Goal: Task Accomplishment & Management: Use online tool/utility

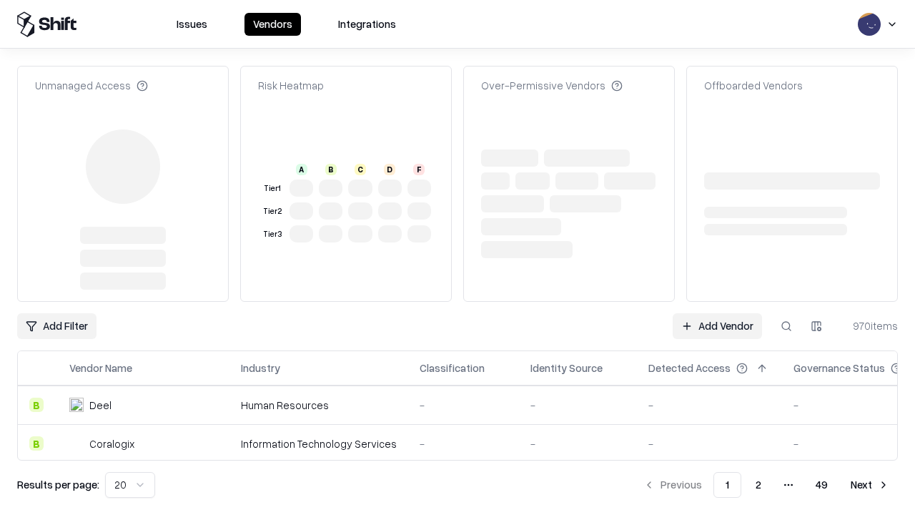
click at [717, 313] on link "Add Vendor" at bounding box center [717, 326] width 89 height 26
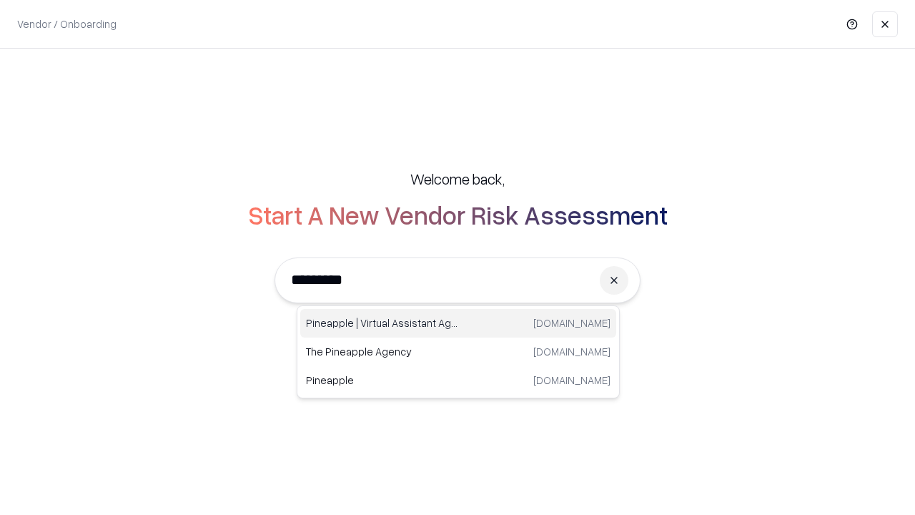
click at [458, 323] on div "Pineapple | Virtual Assistant Agency [DOMAIN_NAME]" at bounding box center [458, 323] width 316 height 29
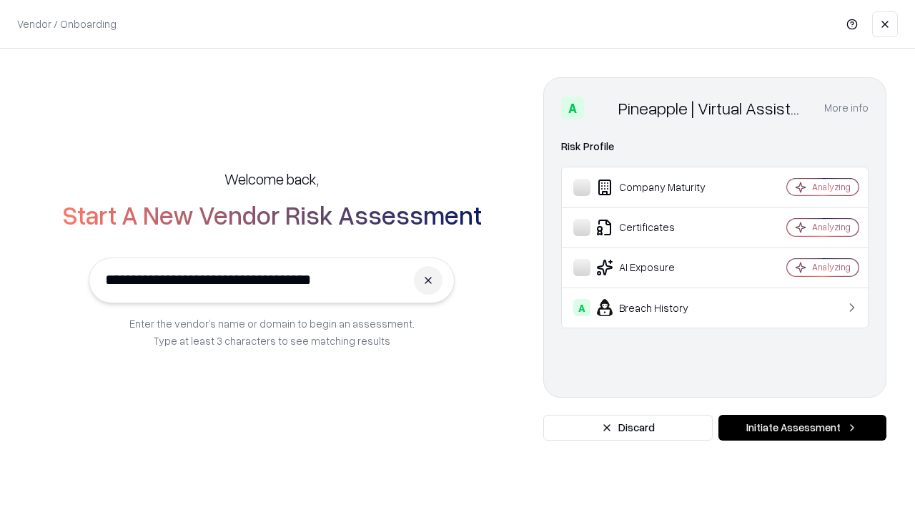
type input "**********"
click at [802, 427] on button "Initiate Assessment" at bounding box center [802, 428] width 168 height 26
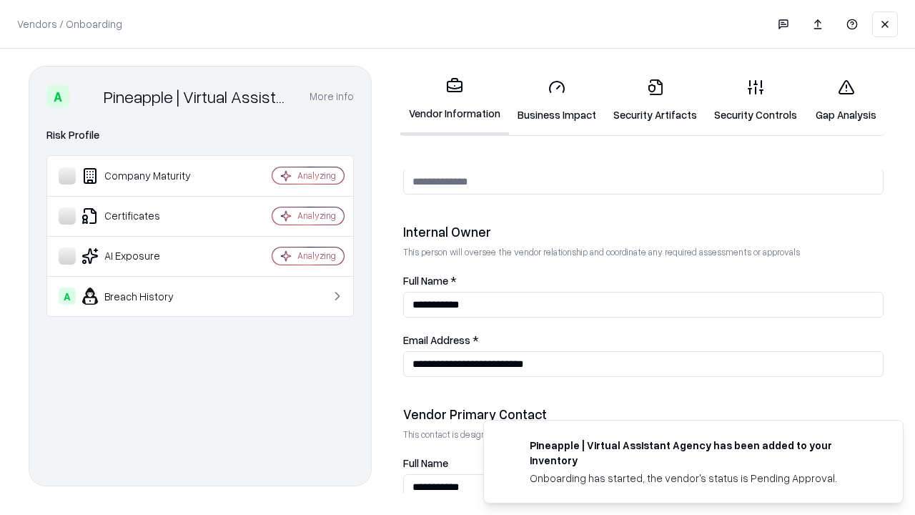
scroll to position [741, 0]
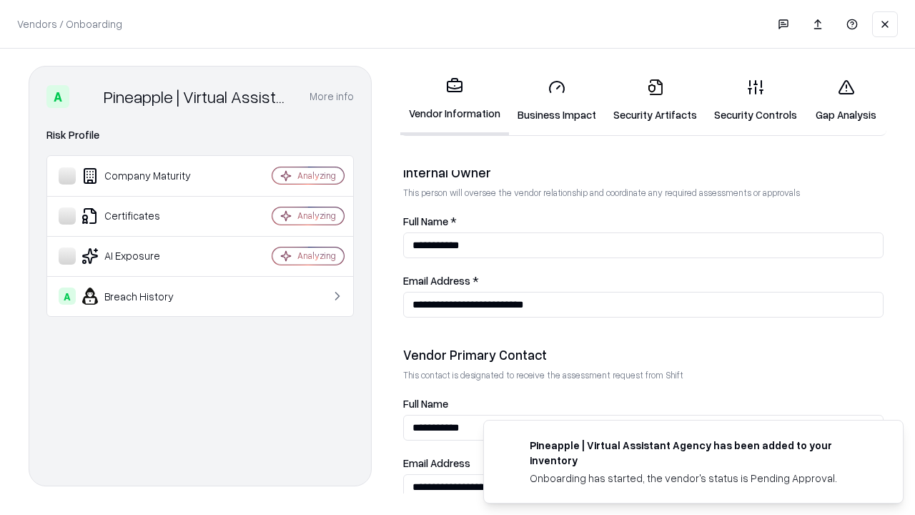
click at [557, 100] on link "Business Impact" at bounding box center [557, 100] width 96 height 66
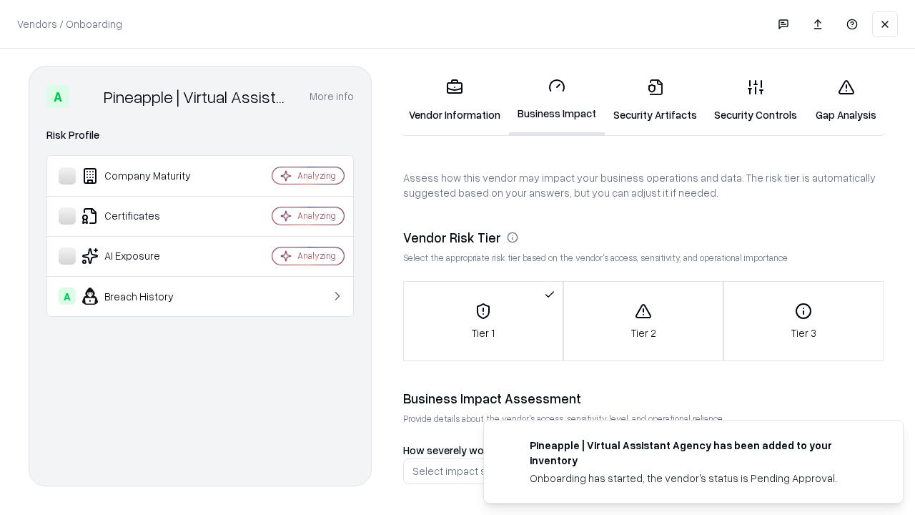
click at [655, 100] on link "Security Artifacts" at bounding box center [655, 100] width 101 height 66
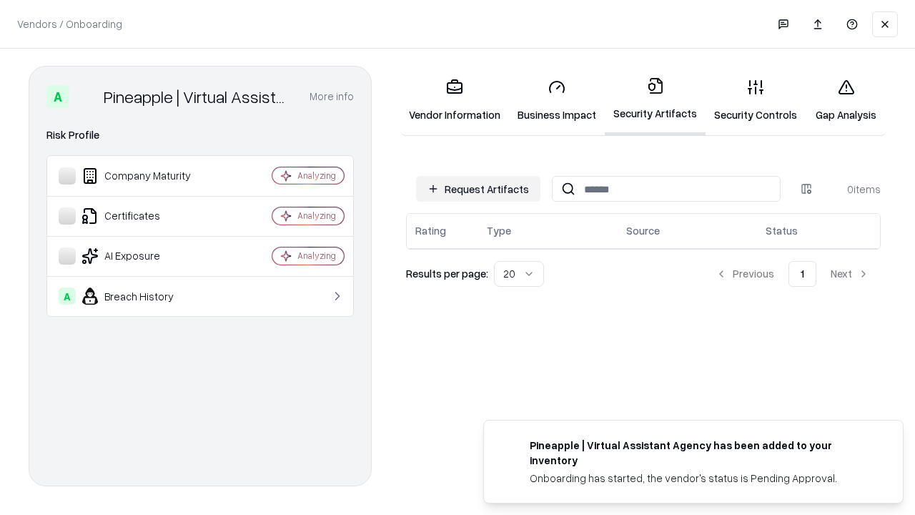
click at [478, 188] on button "Request Artifacts" at bounding box center [478, 189] width 124 height 26
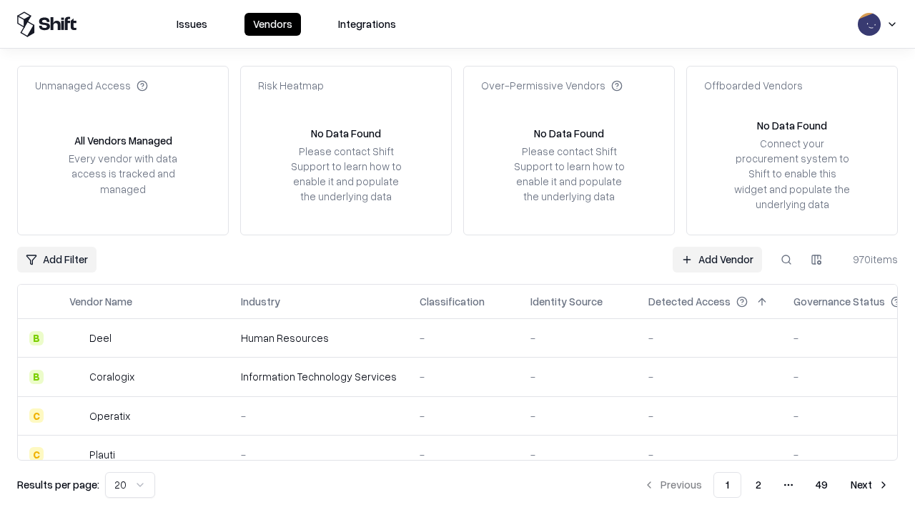
click at [717, 259] on link "Add Vendor" at bounding box center [717, 260] width 89 height 26
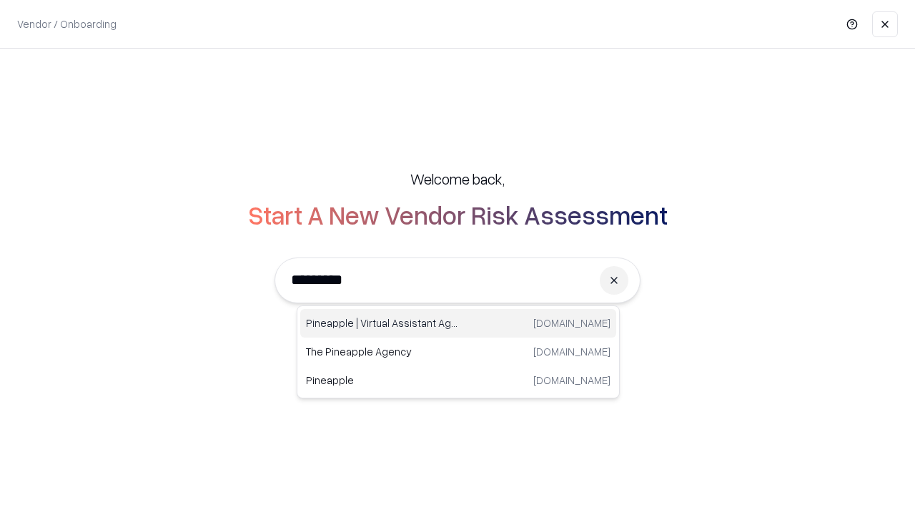
click at [458, 323] on div "Pineapple | Virtual Assistant Agency [DOMAIN_NAME]" at bounding box center [458, 323] width 316 height 29
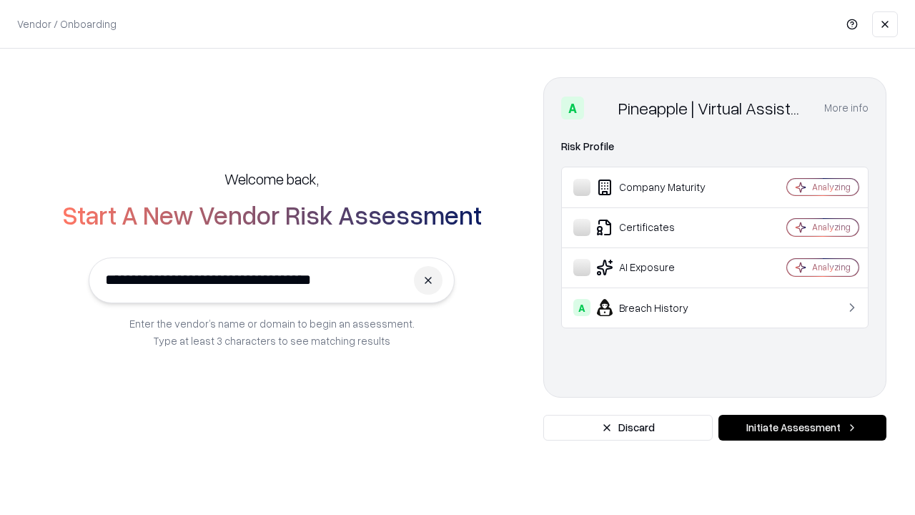
type input "**********"
click at [802, 427] on button "Initiate Assessment" at bounding box center [802, 428] width 168 height 26
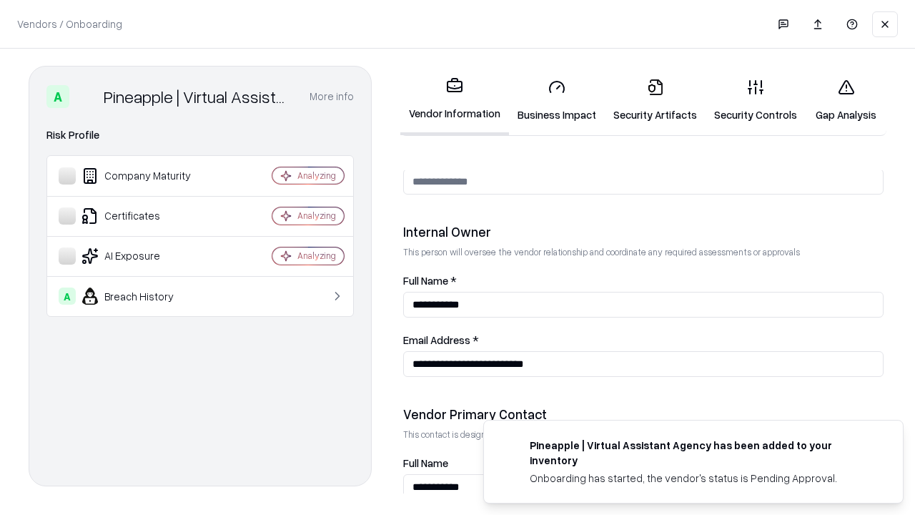
scroll to position [741, 0]
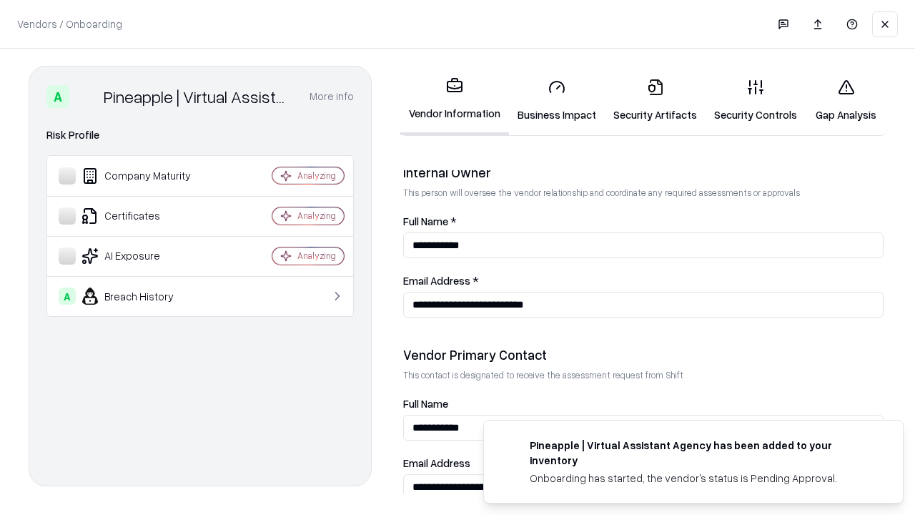
click at [846, 100] on link "Gap Analysis" at bounding box center [846, 100] width 81 height 66
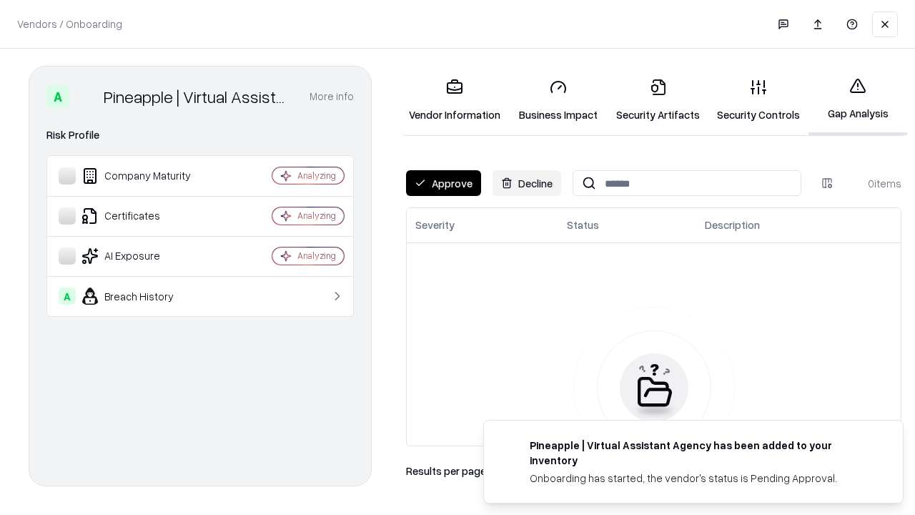
click at [443, 183] on button "Approve" at bounding box center [443, 183] width 75 height 26
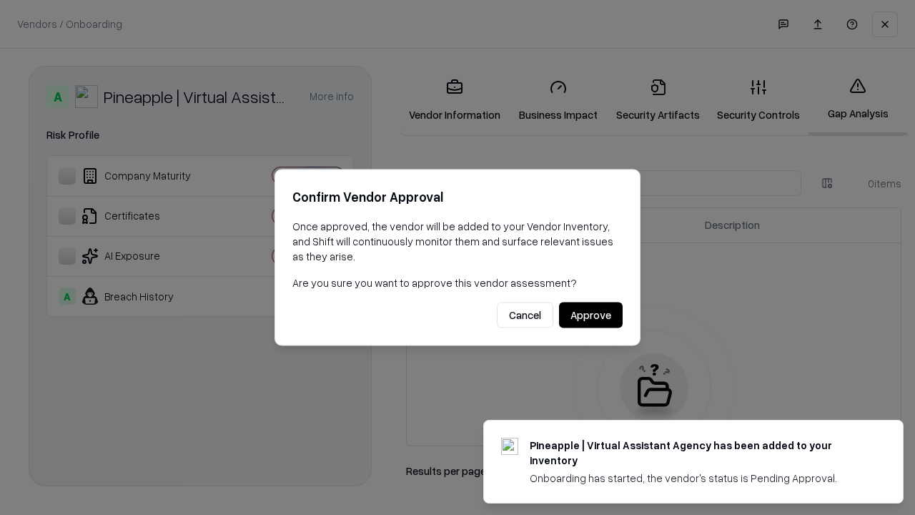
click at [590, 315] on button "Approve" at bounding box center [591, 315] width 64 height 26
